Goal: Find contact information: Find contact information

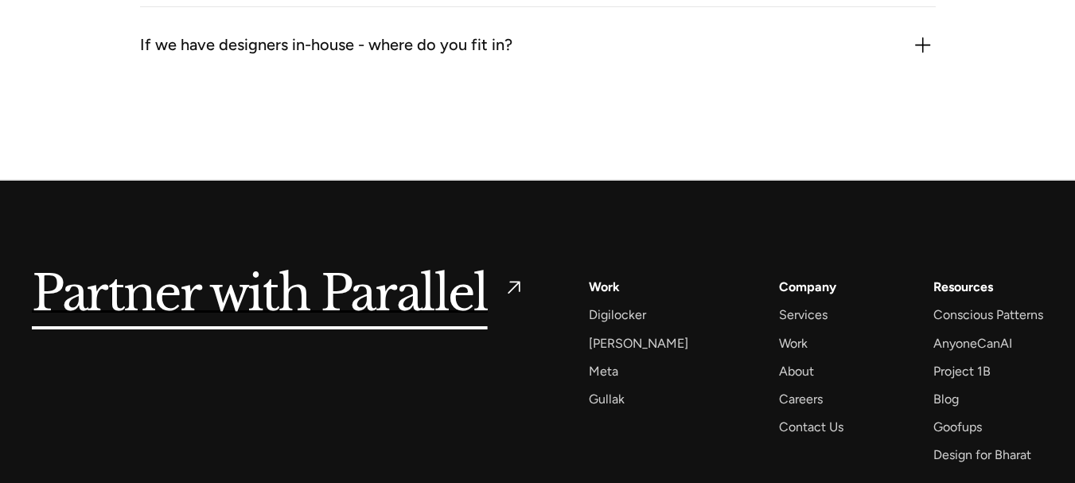
scroll to position [2664, 0]
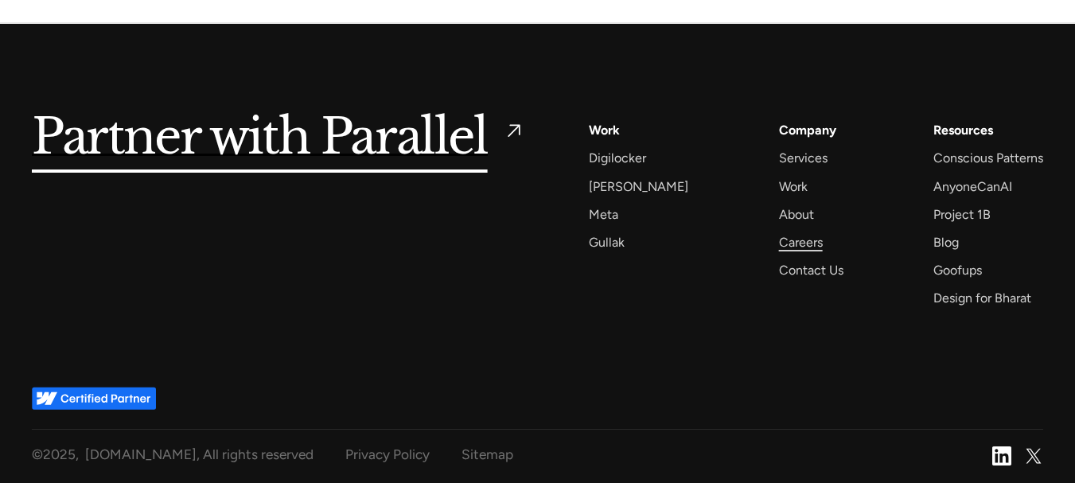
click at [783, 236] on div "Careers" at bounding box center [801, 241] width 44 height 21
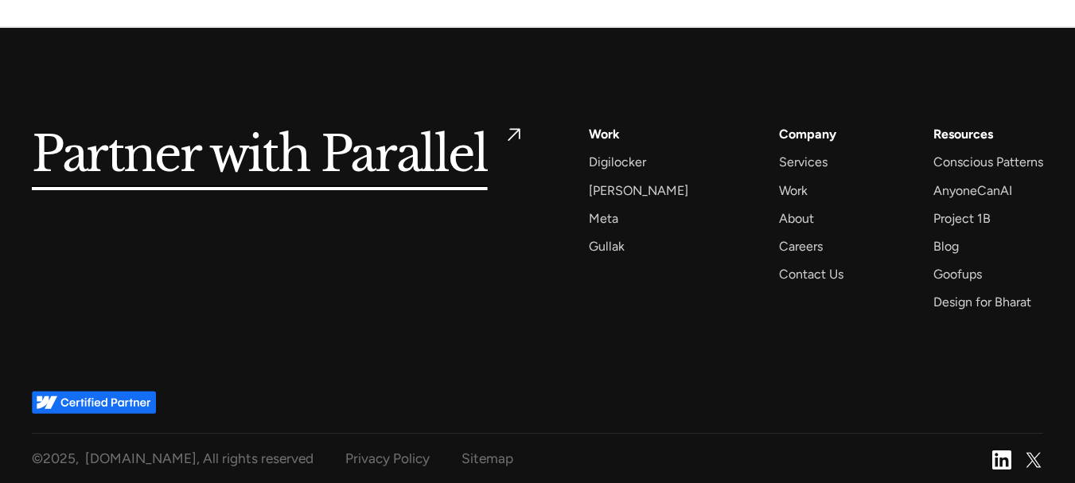
scroll to position [5824, 0]
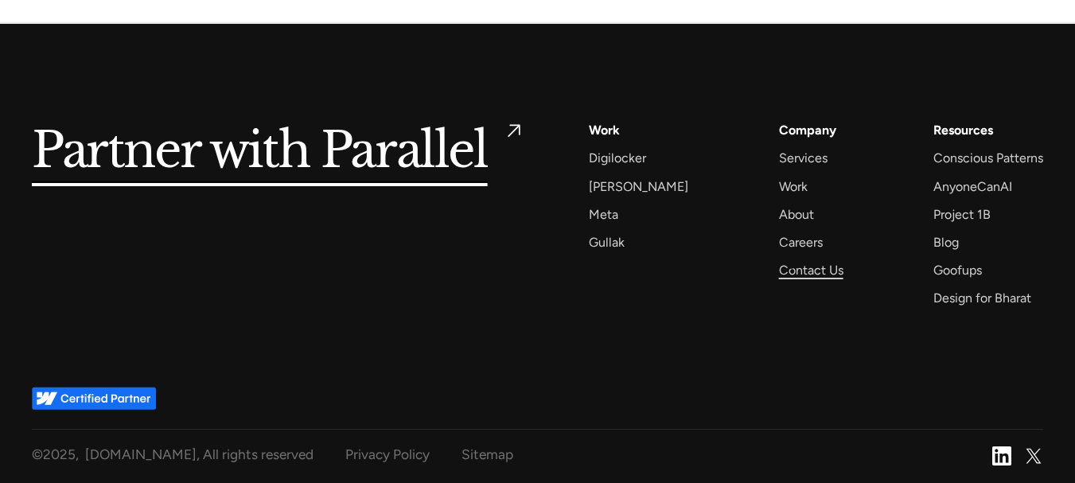
click at [791, 274] on div "Contact Us" at bounding box center [811, 269] width 64 height 21
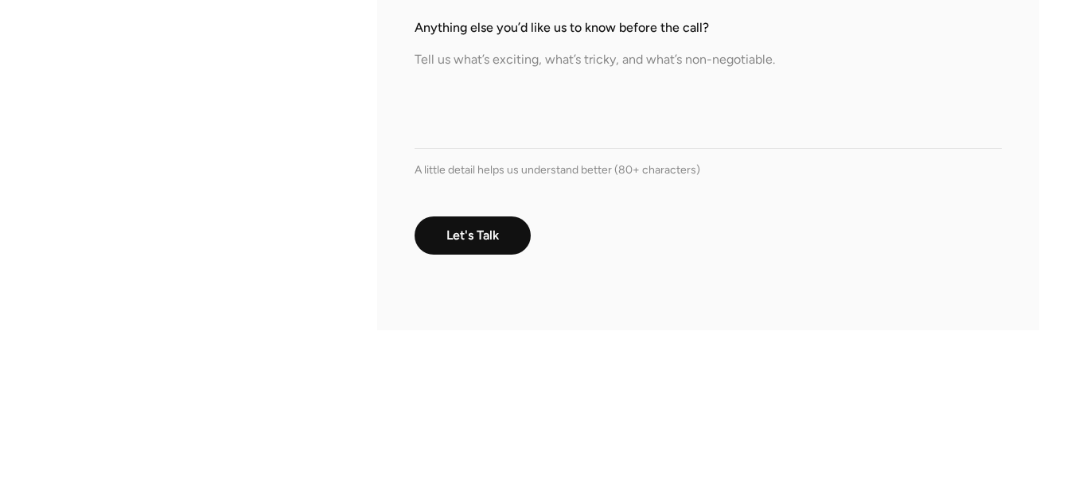
scroll to position [1034, 0]
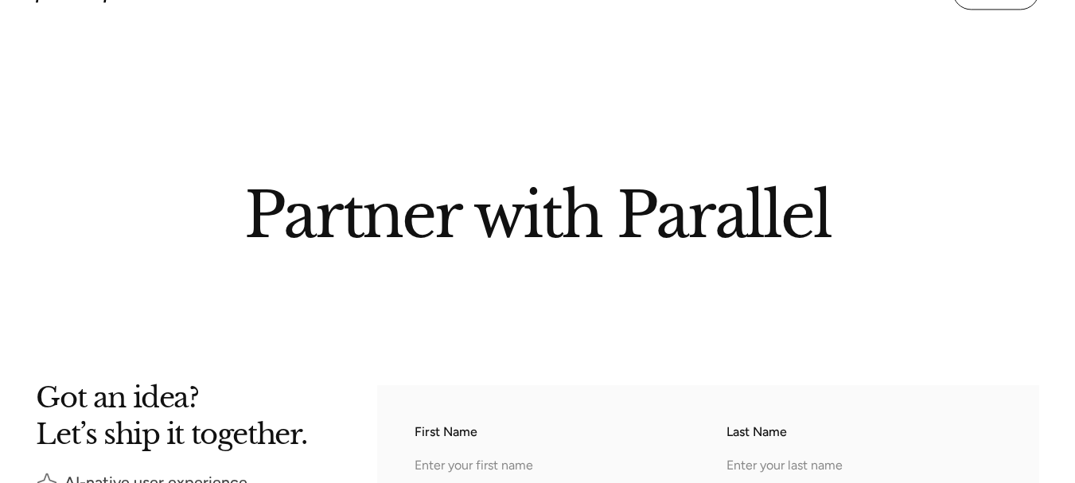
scroll to position [2664, 0]
